Goal: Task Accomplishment & Management: Use online tool/utility

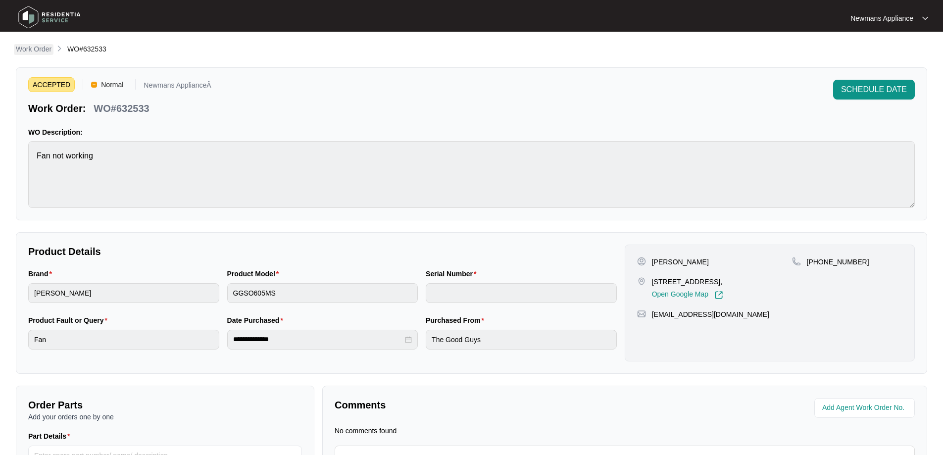
click at [32, 49] on p "Work Order" at bounding box center [34, 49] width 36 height 10
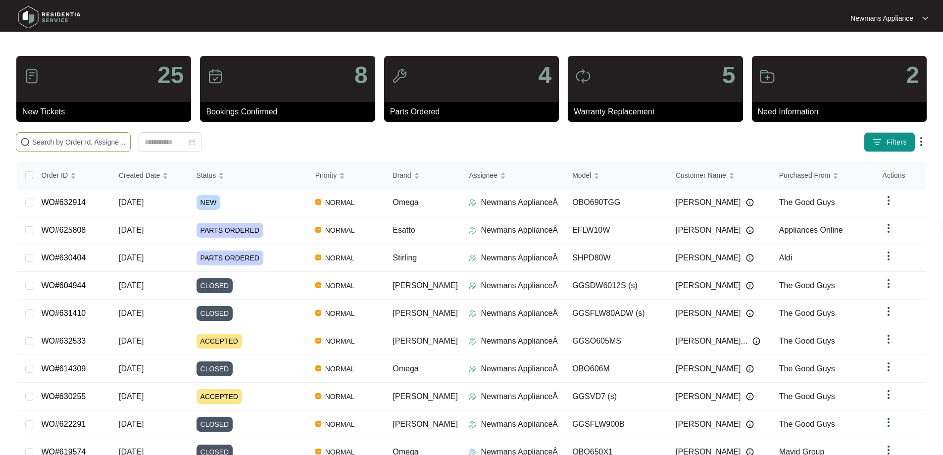
click at [131, 134] on span at bounding box center [73, 142] width 115 height 20
paste input "632914"
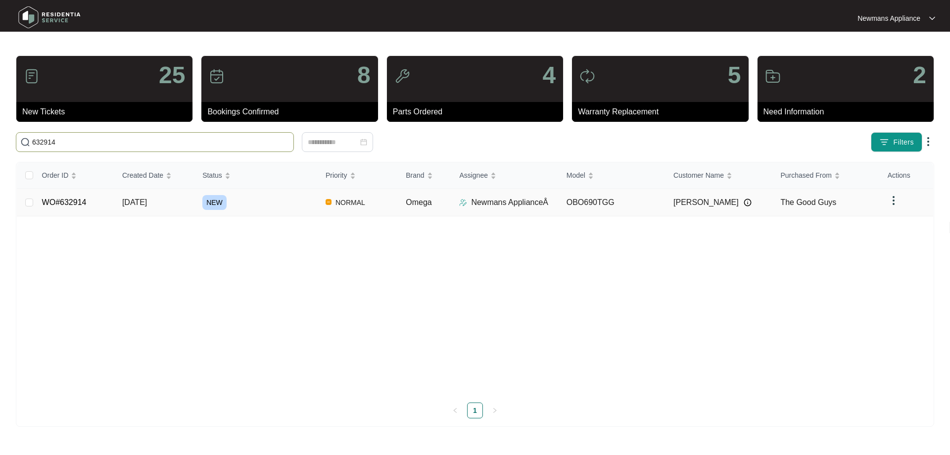
type input "632914"
click at [364, 207] on span "NORMAL" at bounding box center [351, 202] width 38 height 12
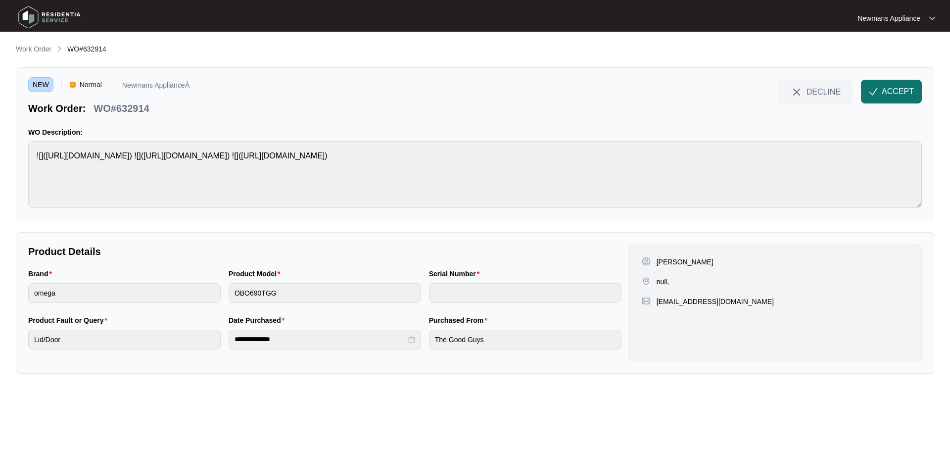
click at [897, 92] on span "ACCEPT" at bounding box center [898, 92] width 32 height 12
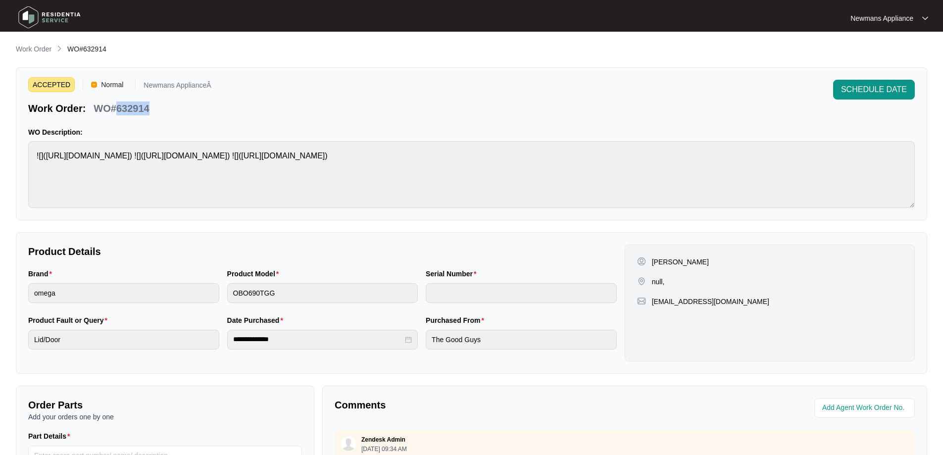
drag, startPoint x: 116, startPoint y: 106, endPoint x: 148, endPoint y: 106, distance: 32.2
click at [148, 106] on p "WO#632914" at bounding box center [121, 108] width 55 height 14
copy p "632914"
click at [225, 340] on div "**********" at bounding box center [322, 338] width 199 height 47
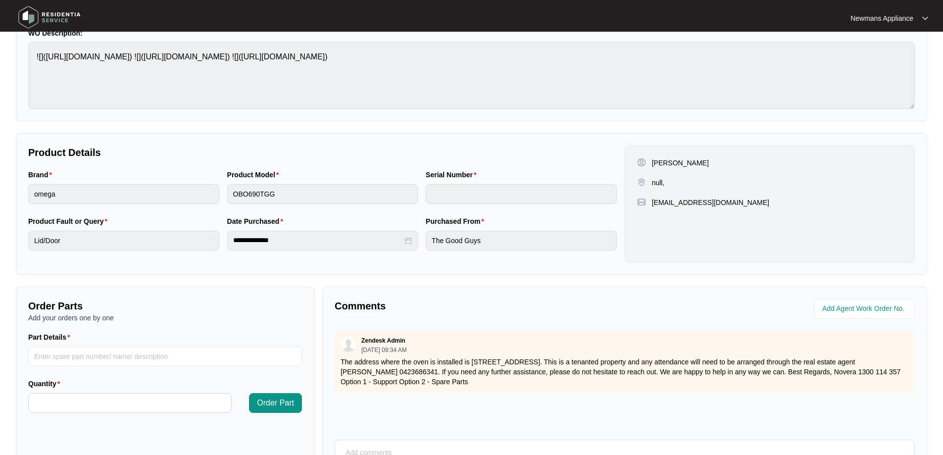
scroll to position [198, 0]
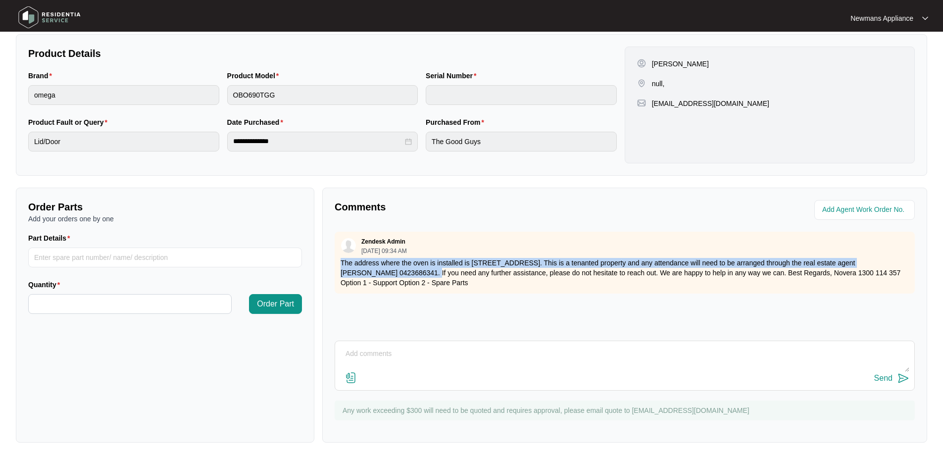
drag, startPoint x: 341, startPoint y: 264, endPoint x: 381, endPoint y: 272, distance: 40.9
click at [381, 272] on p "The address where the oven is installed is [STREET_ADDRESS]. This is a tenanted…" at bounding box center [624, 273] width 568 height 30
copy p "The address where the oven is installed is [STREET_ADDRESS]. This is a tenanted…"
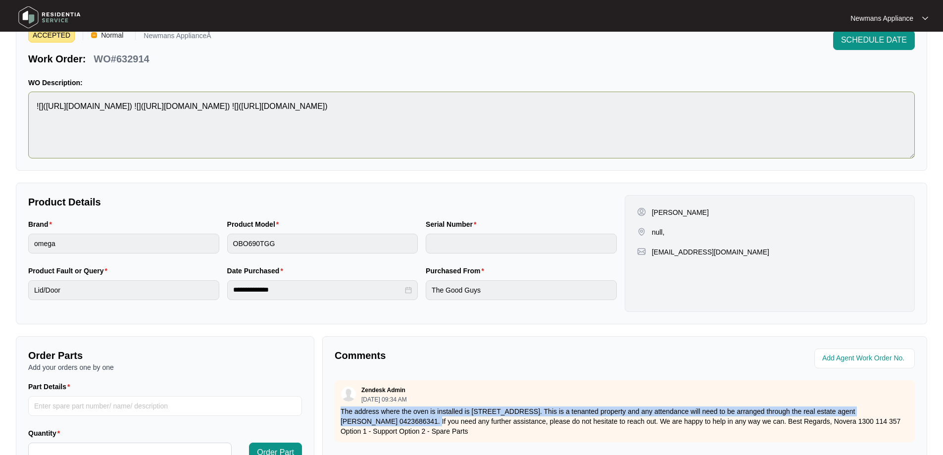
scroll to position [0, 0]
